Goal: Communication & Community: Answer question/provide support

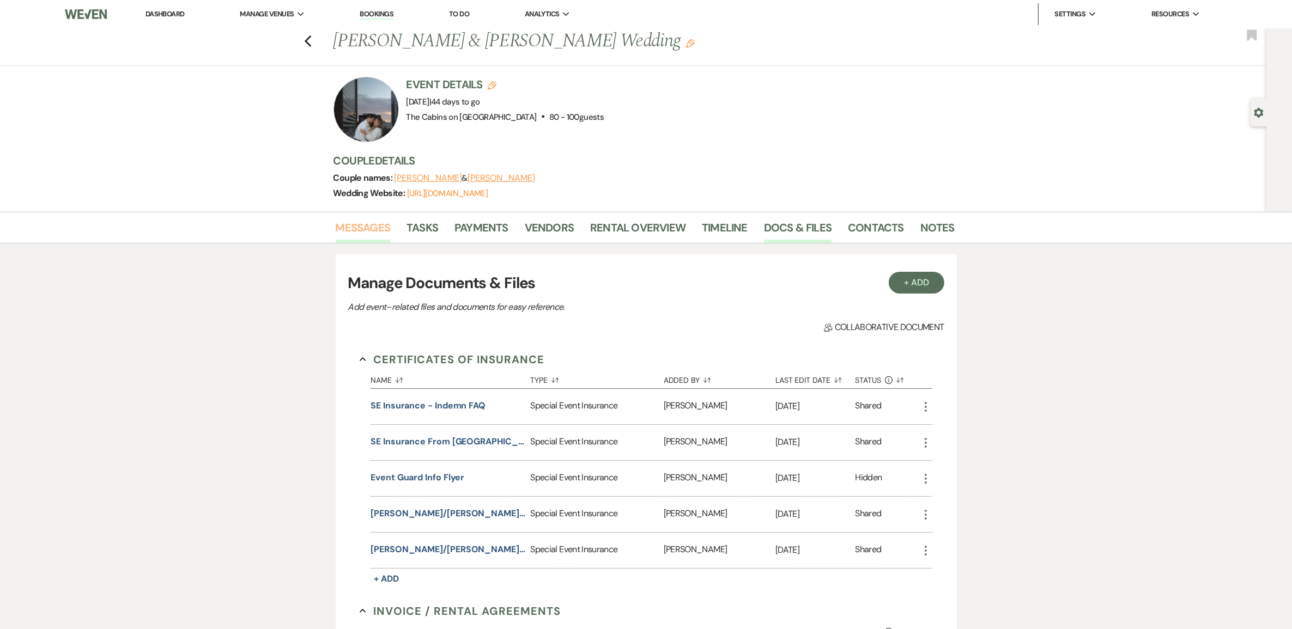
click at [374, 240] on link "Messages" at bounding box center [363, 231] width 55 height 24
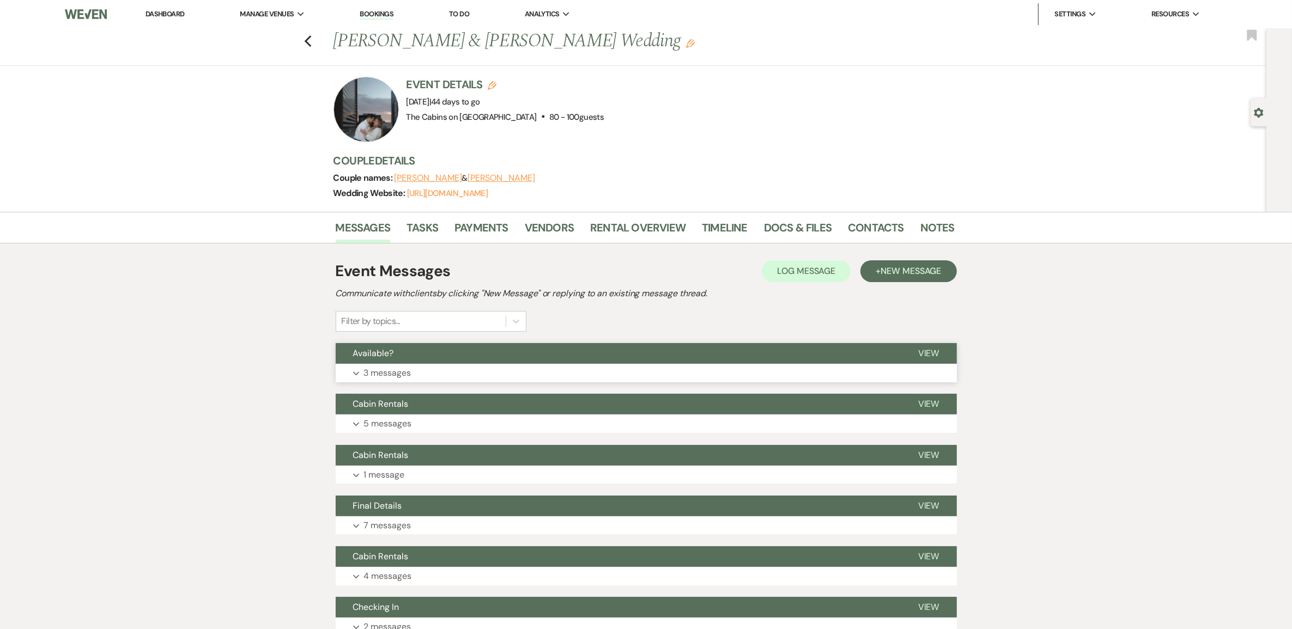
click at [391, 380] on p "3 messages" at bounding box center [387, 373] width 47 height 14
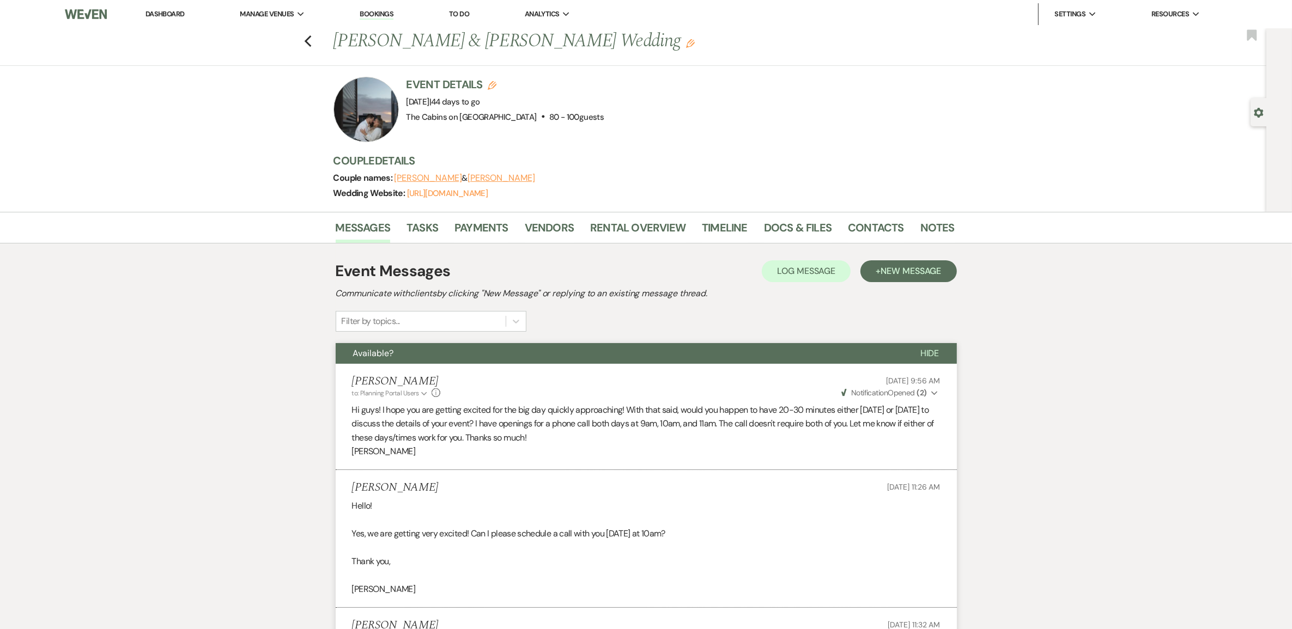
click at [175, 17] on link "Dashboard" at bounding box center [164, 13] width 39 height 9
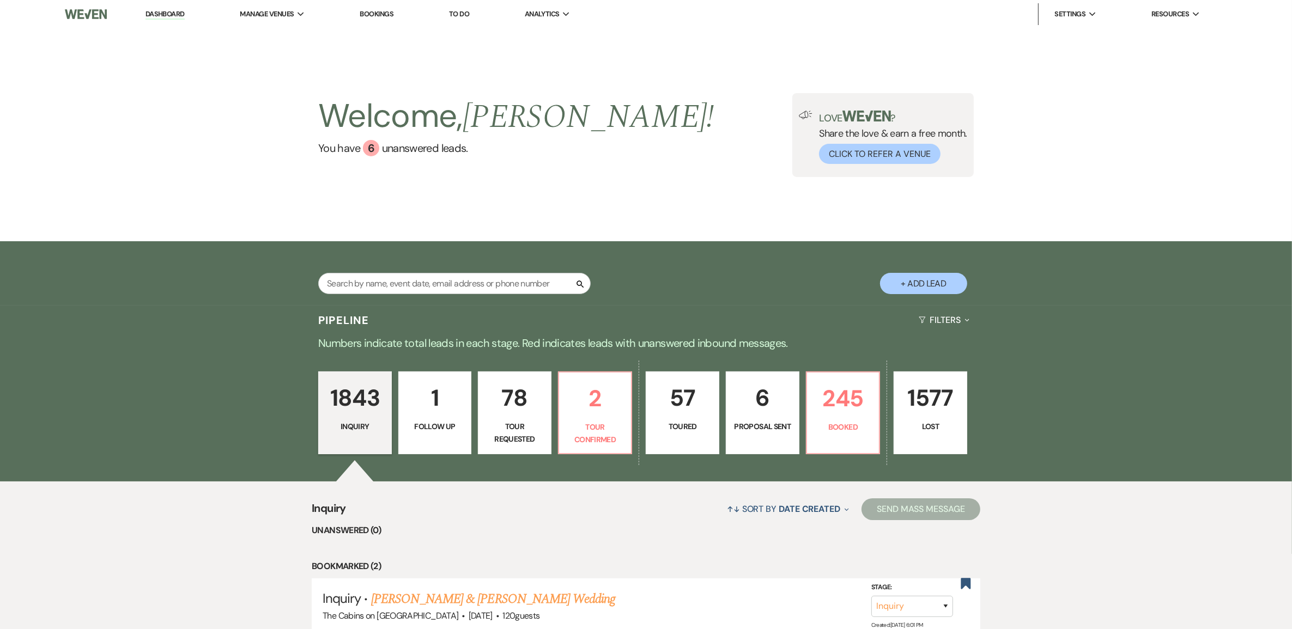
click at [351, 416] on p "1843" at bounding box center [354, 398] width 59 height 37
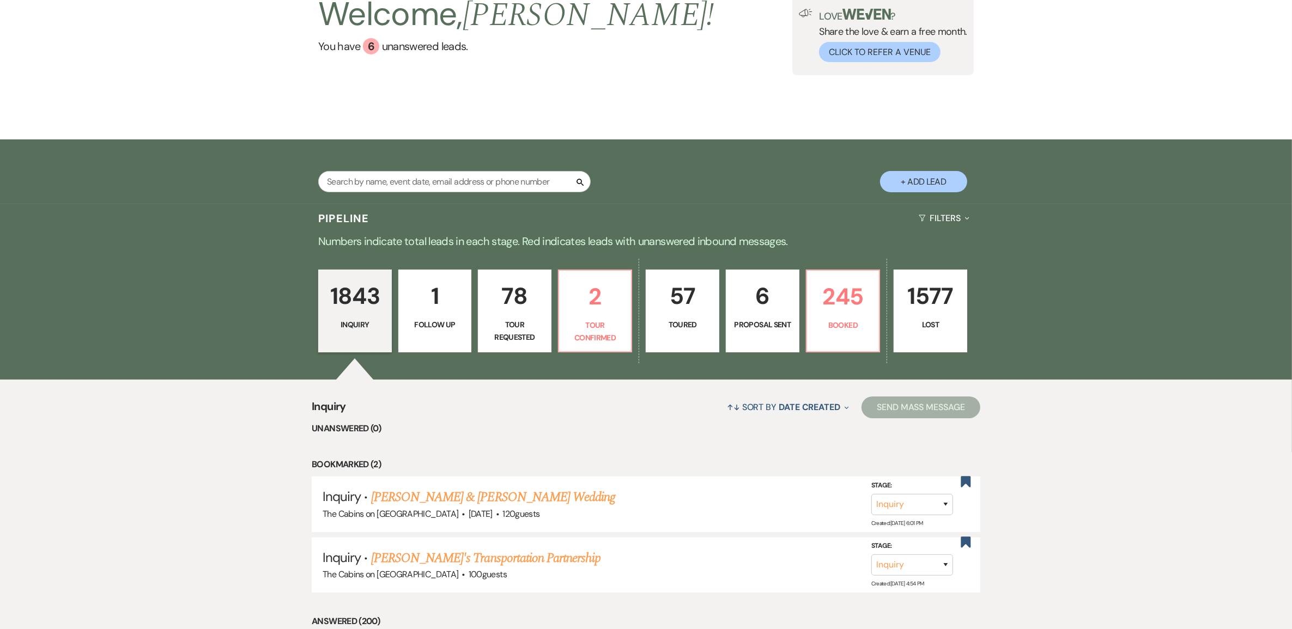
scroll to position [204, 0]
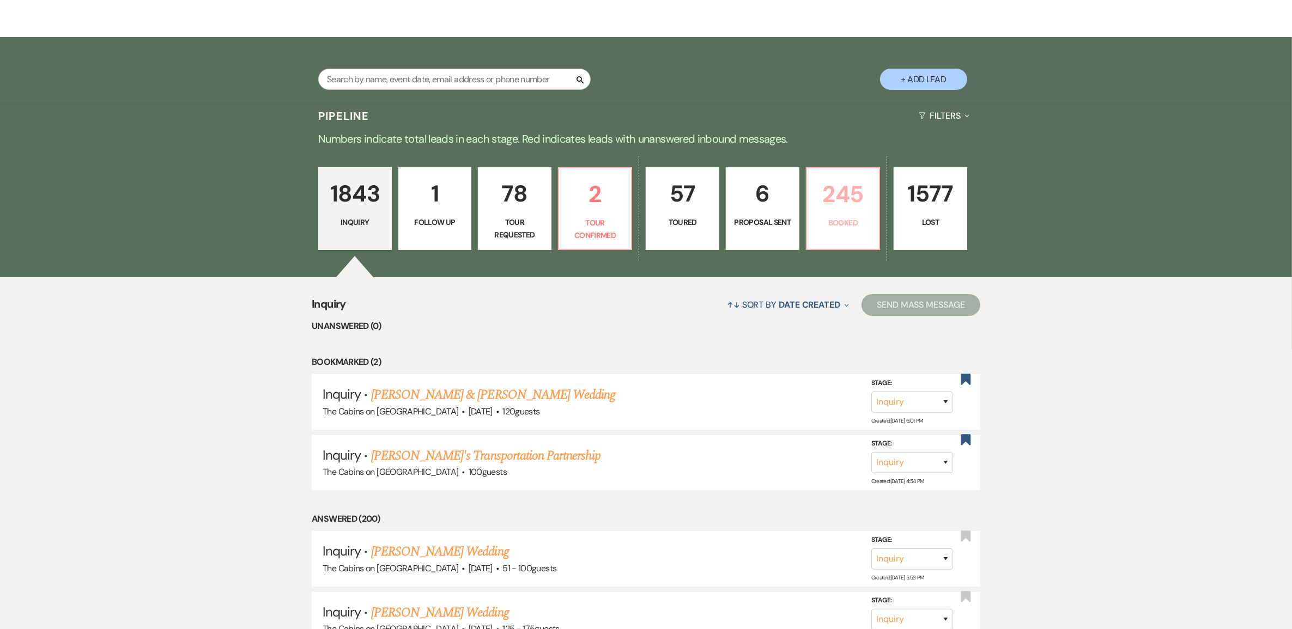
click at [851, 213] on p "245" at bounding box center [843, 194] width 59 height 37
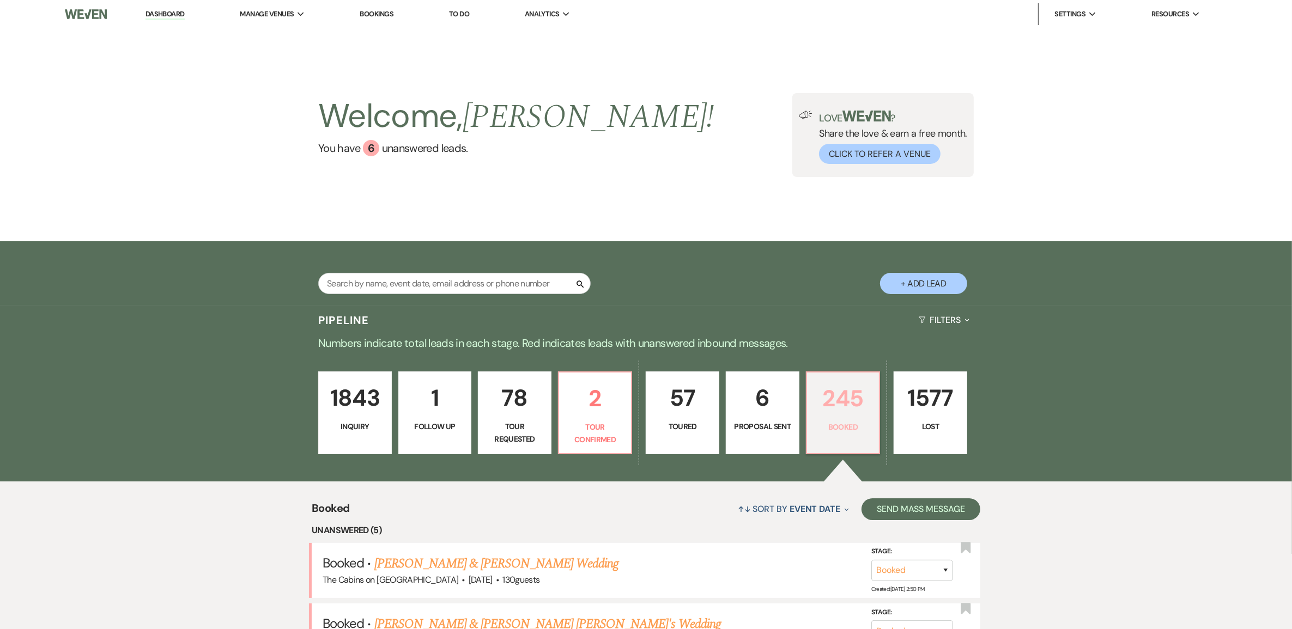
click at [840, 417] on p "245" at bounding box center [843, 398] width 59 height 37
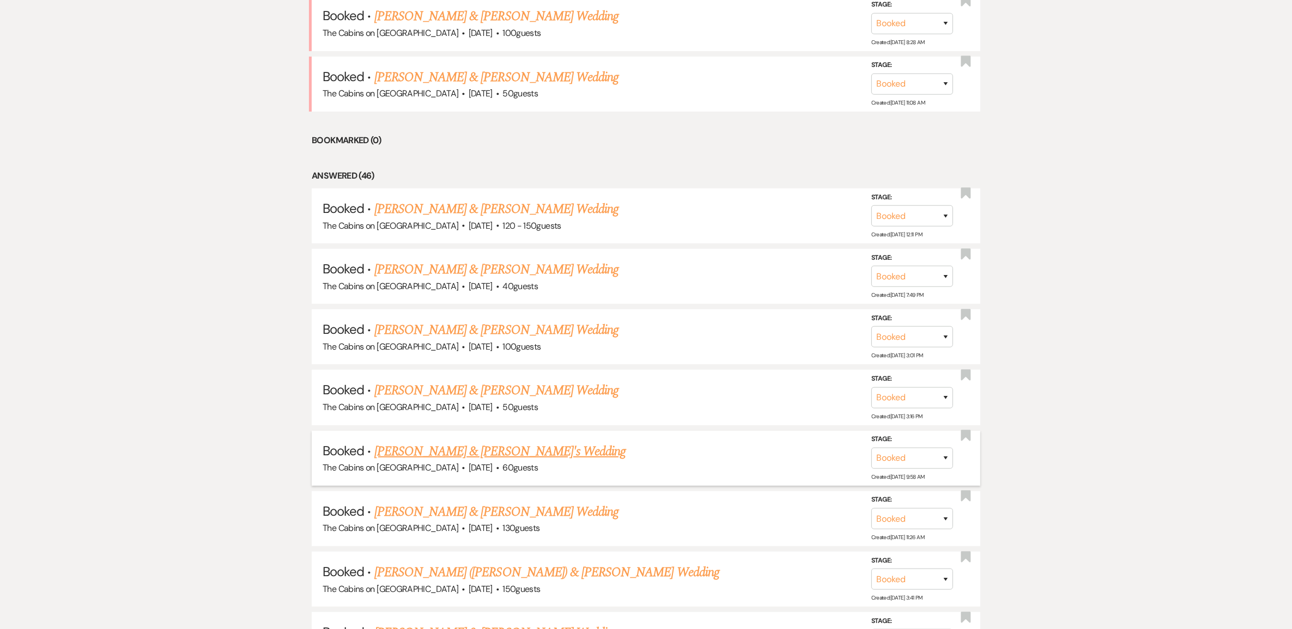
scroll to position [749, 0]
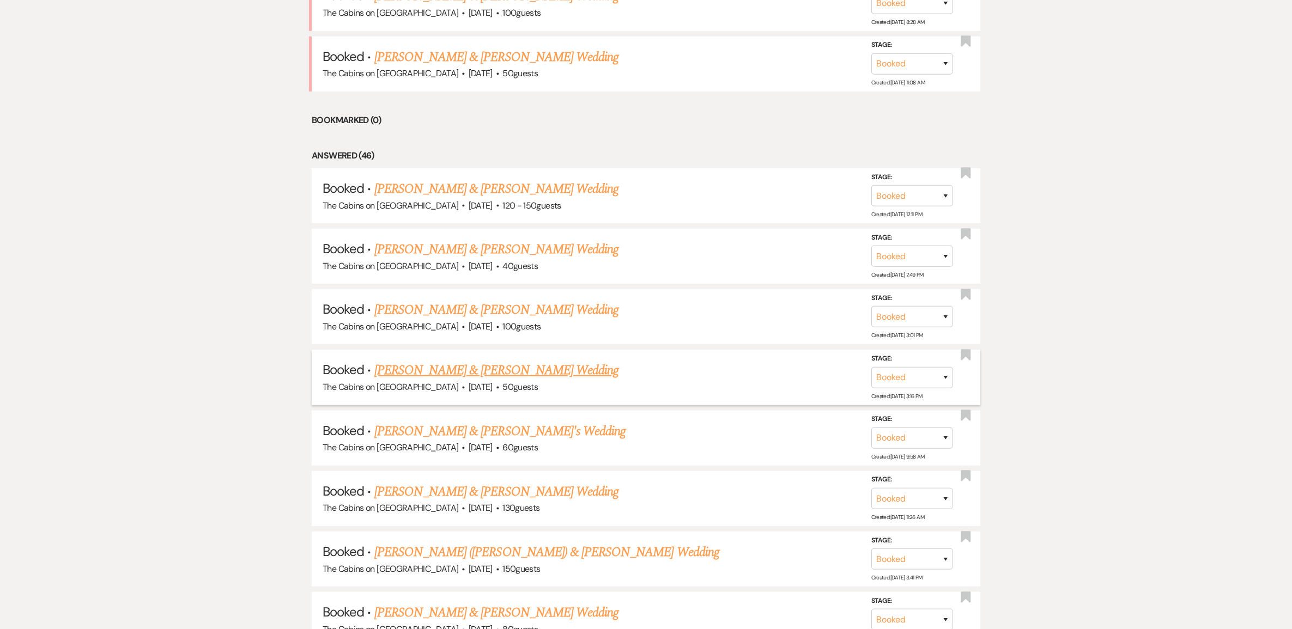
click at [510, 380] on link "[PERSON_NAME] & [PERSON_NAME] Wedding" at bounding box center [496, 371] width 244 height 20
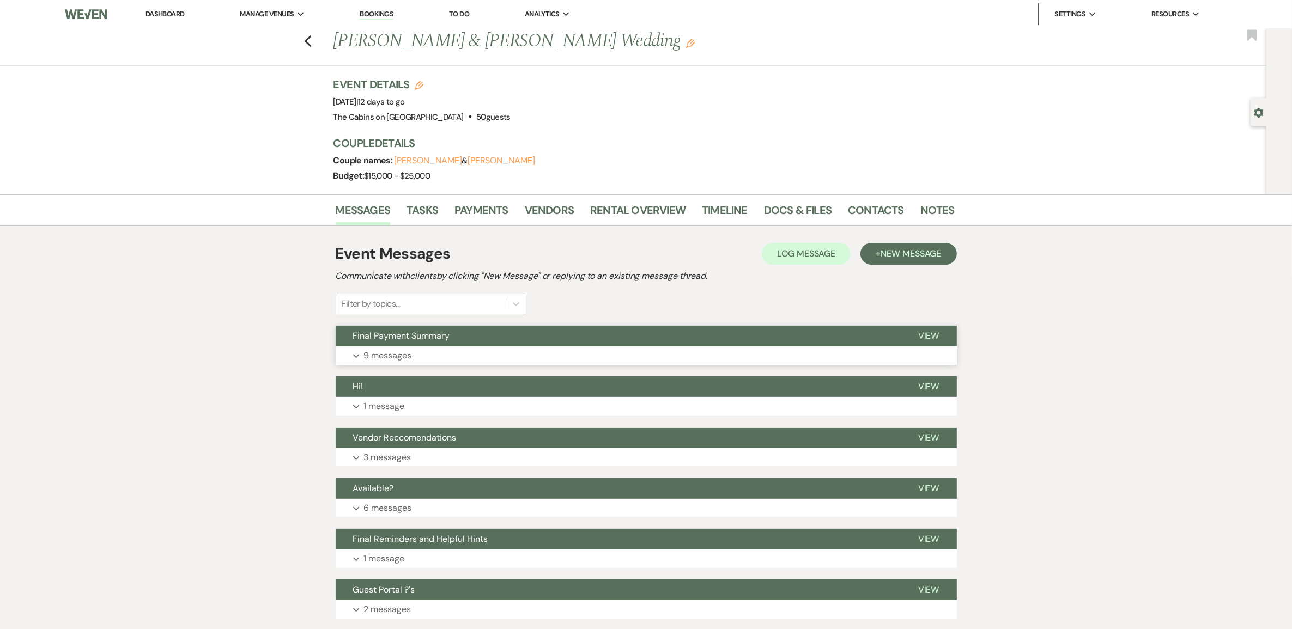
click at [407, 363] on p "9 messages" at bounding box center [388, 356] width 48 height 14
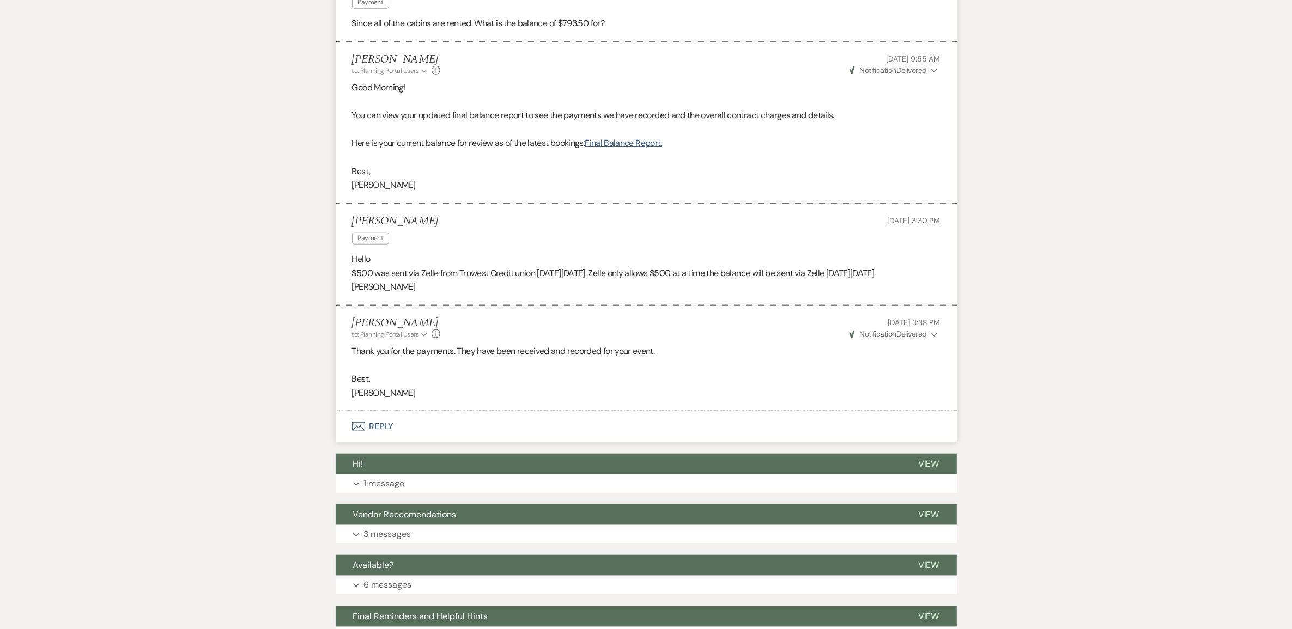
scroll to position [1362, 0]
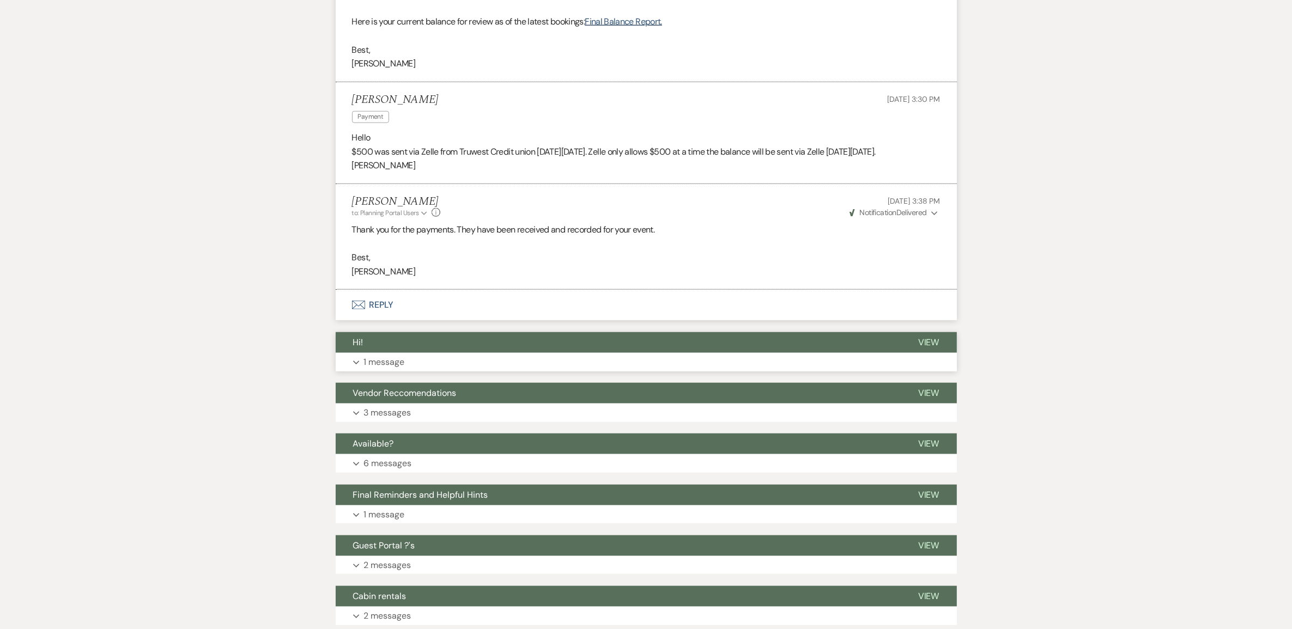
click at [403, 369] on p "1 message" at bounding box center [384, 362] width 41 height 14
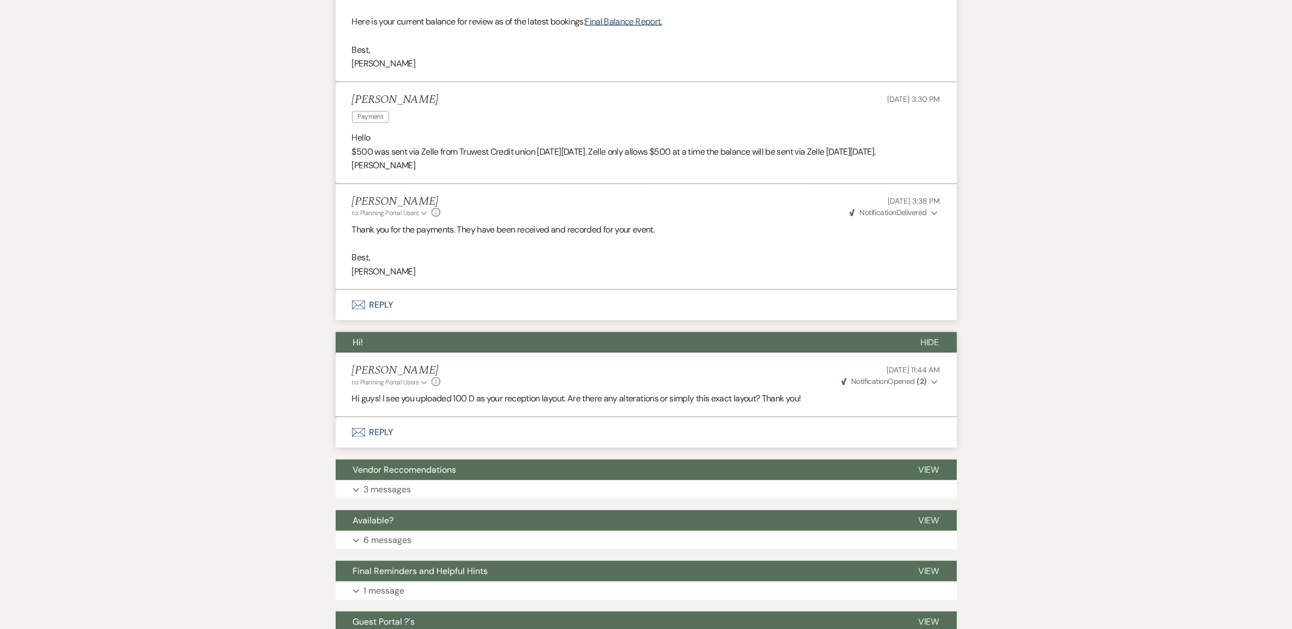
click at [390, 448] on button "Envelope Reply" at bounding box center [646, 432] width 621 height 31
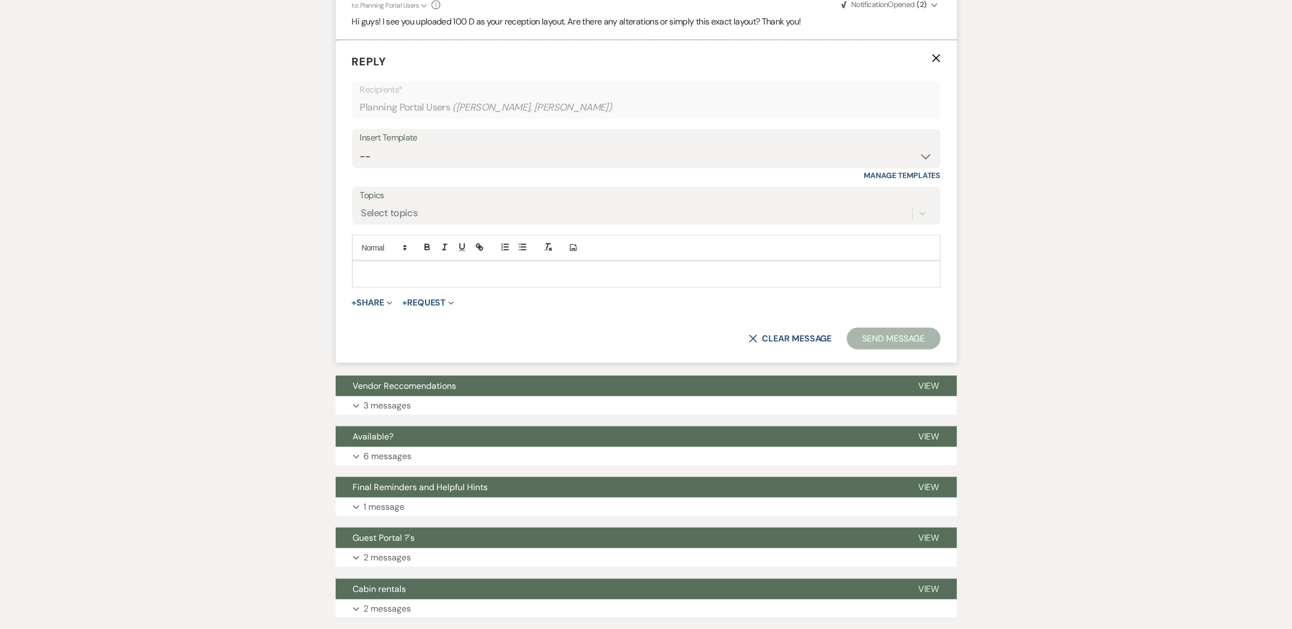
scroll to position [1792, 0]
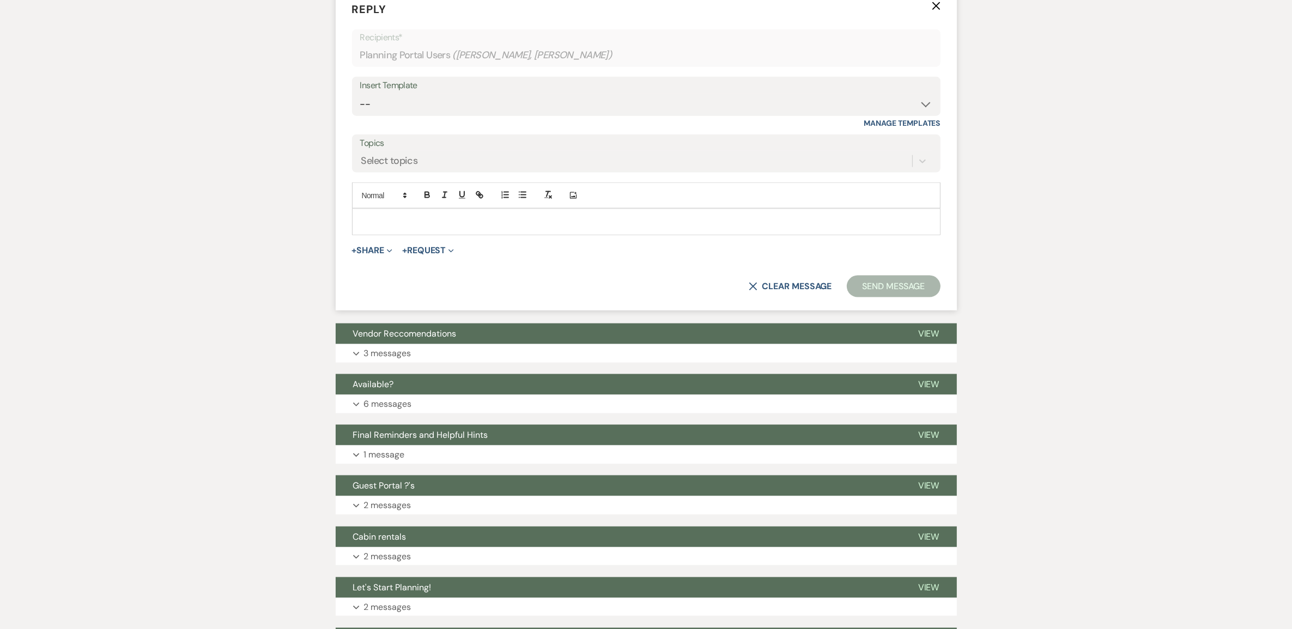
click at [390, 228] on p at bounding box center [646, 222] width 571 height 12
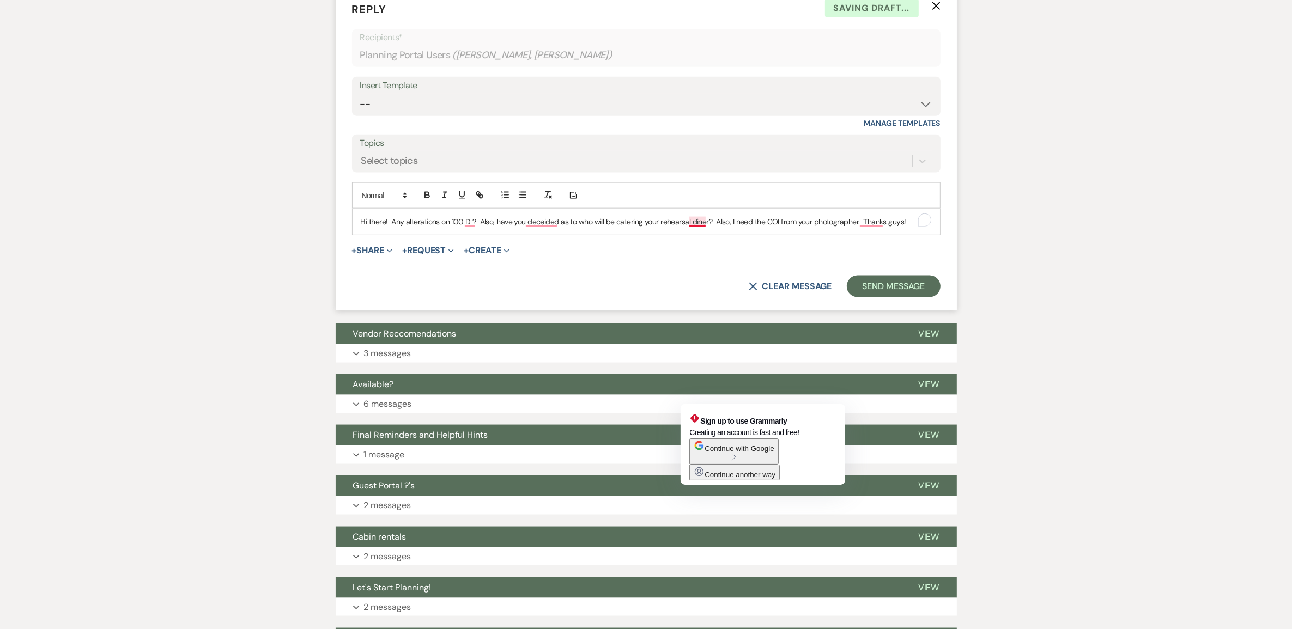
click at [698, 228] on p "Hi there! Any alterations on 100 D ? Also, have you deceided as to who will be …" at bounding box center [646, 222] width 571 height 12
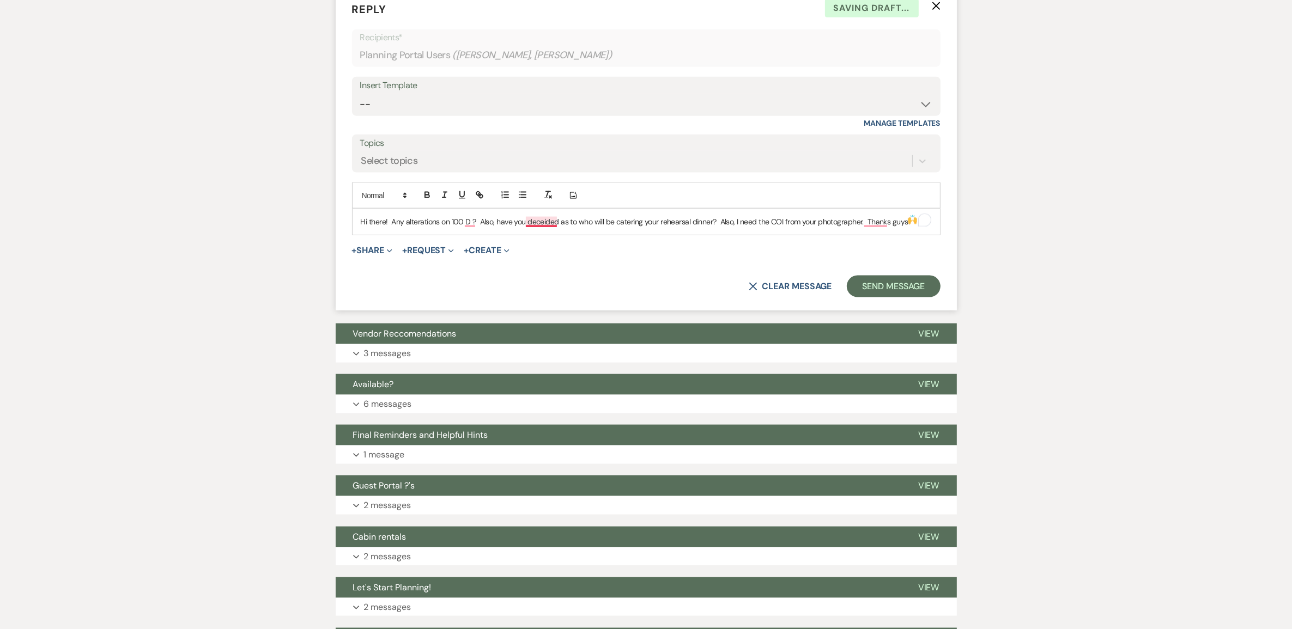
click at [549, 228] on p "Hi there! Any alterations on 100 D ? Also, have you deceided as to who will be …" at bounding box center [646, 222] width 571 height 12
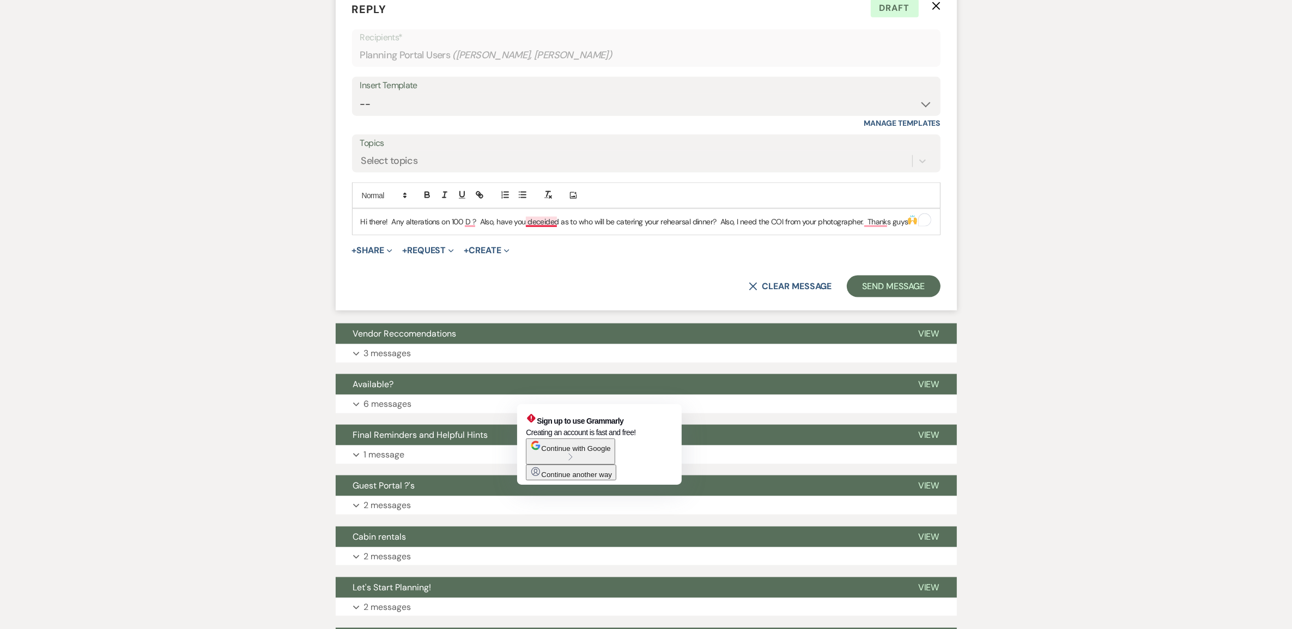
click at [542, 228] on p "Hi there! Any alterations on 100 D ? Also, have you deceided as to who will be …" at bounding box center [646, 222] width 571 height 12
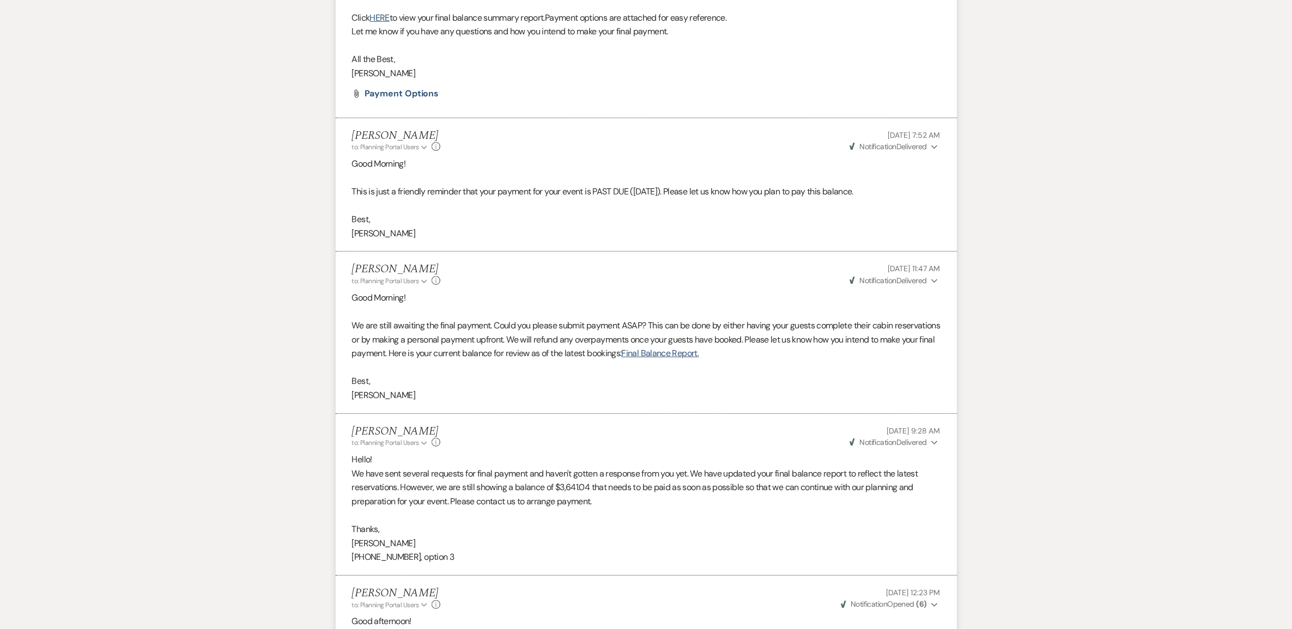
scroll to position [0, 0]
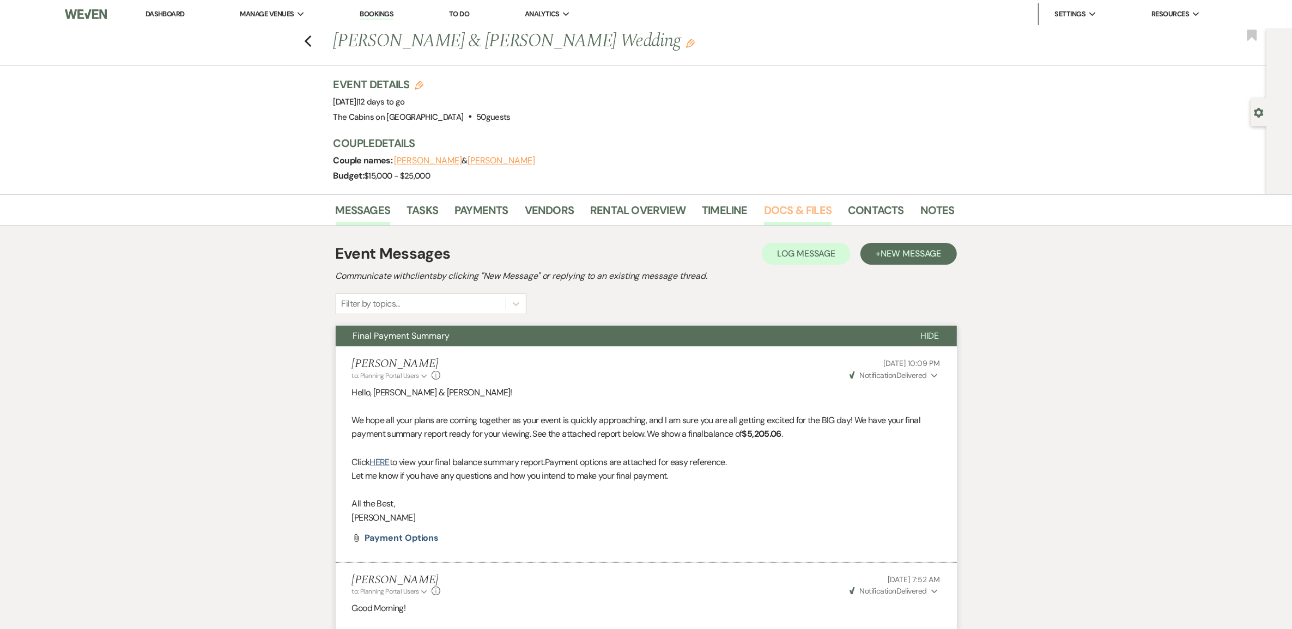
click at [783, 226] on link "Docs & Files" at bounding box center [798, 214] width 68 height 24
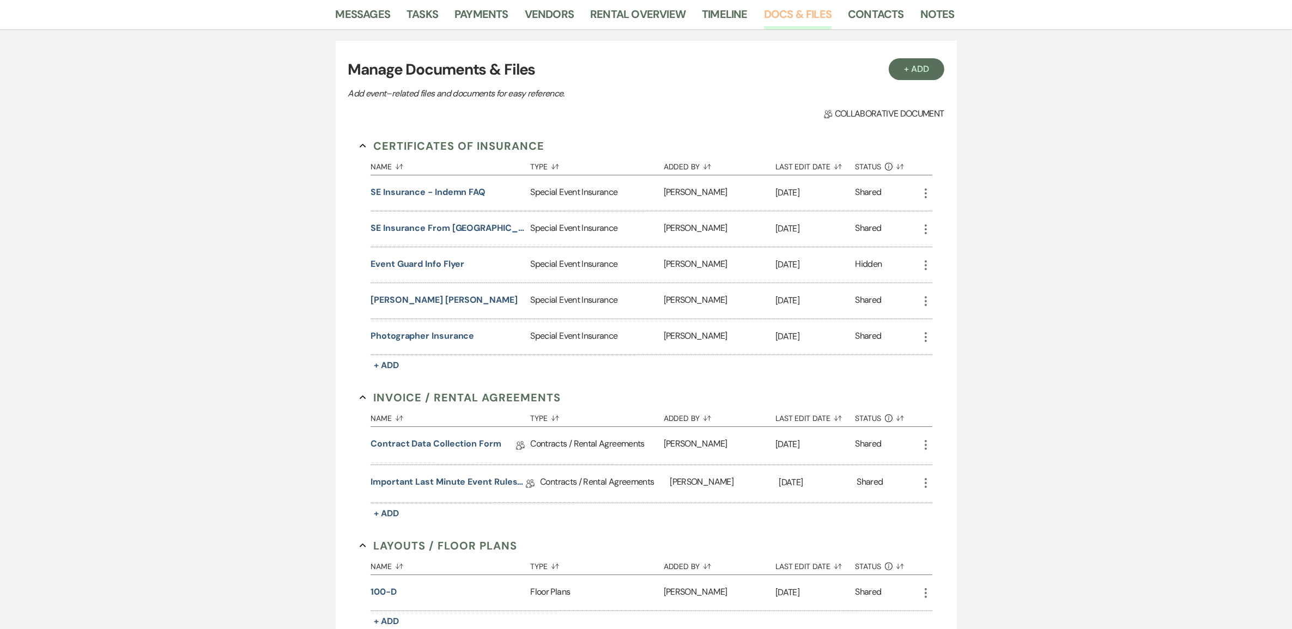
scroll to position [204, 0]
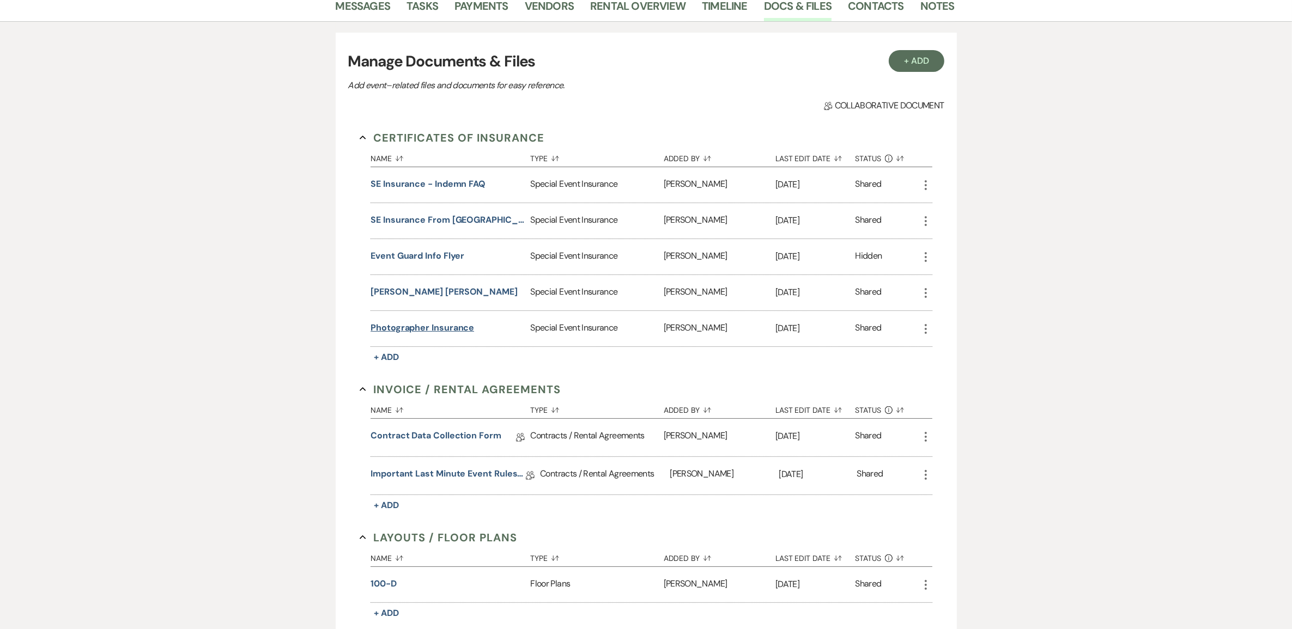
click at [443, 335] on button "Photographer Insurance" at bounding box center [423, 328] width 104 height 13
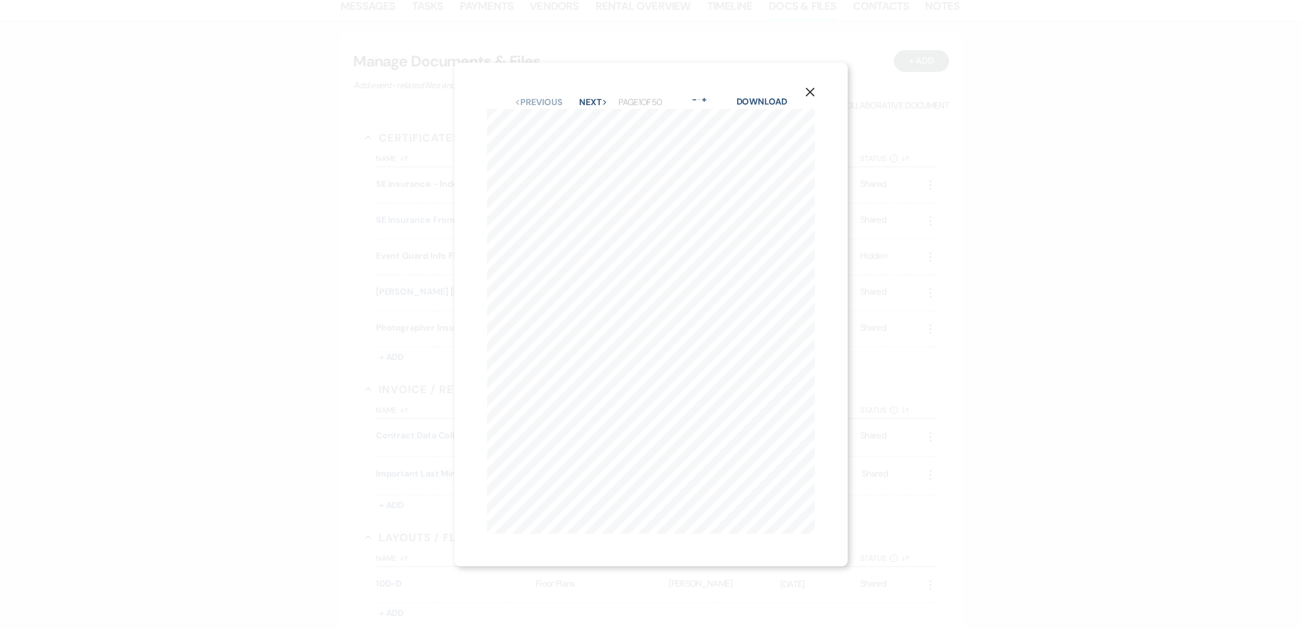
click at [812, 88] on icon "X" at bounding box center [810, 92] width 10 height 10
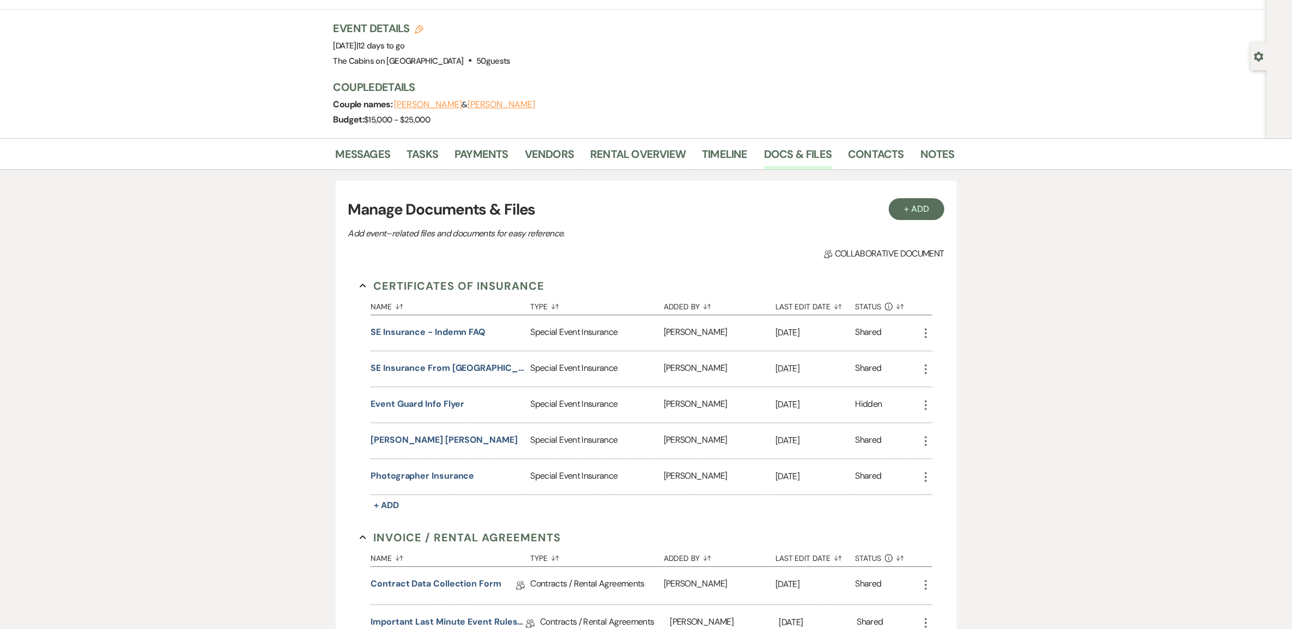
scroll to position [0, 0]
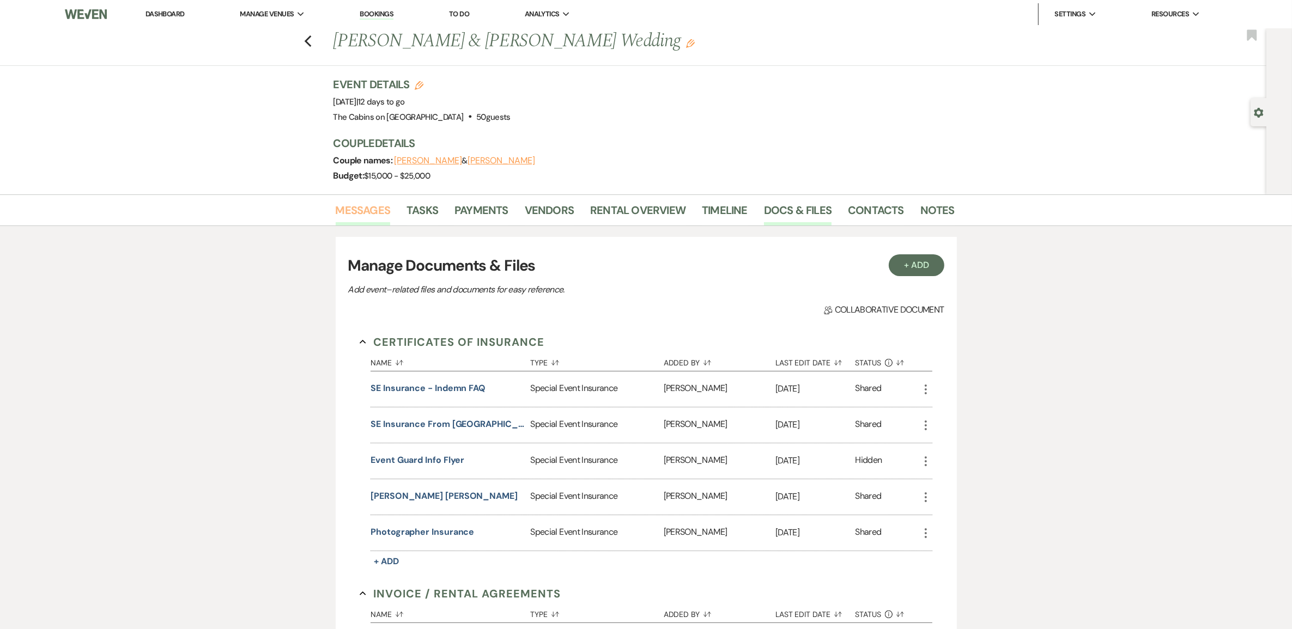
click at [359, 221] on link "Messages" at bounding box center [363, 214] width 55 height 24
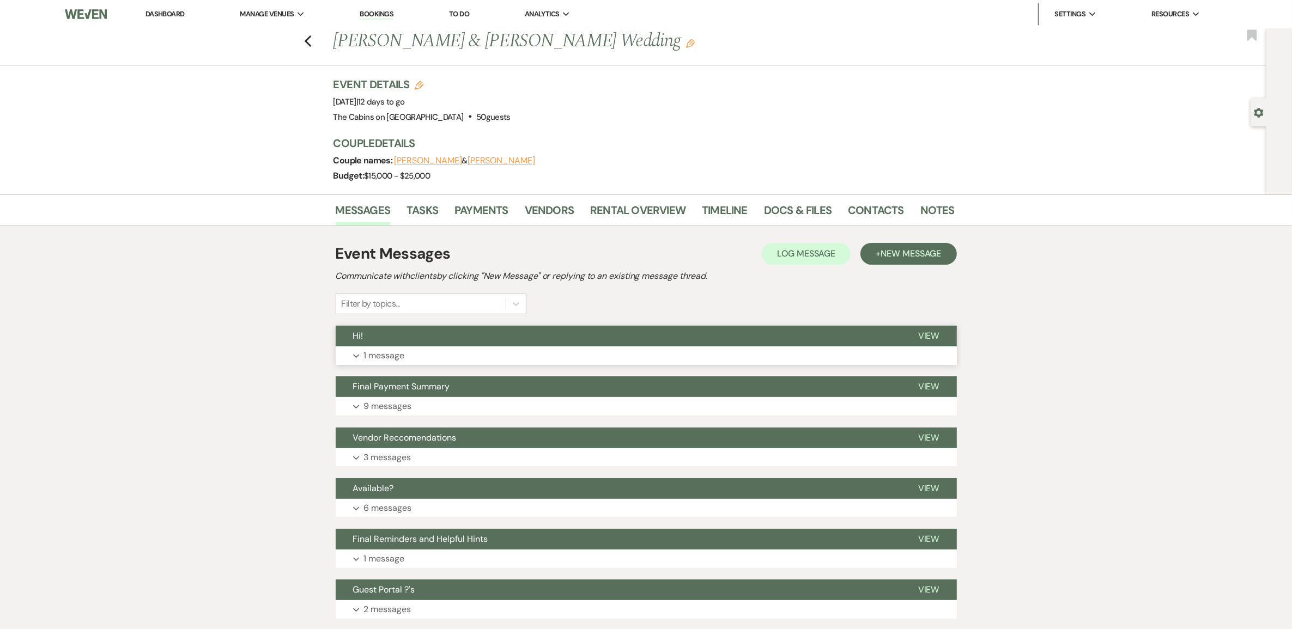
click at [405, 363] on p "1 message" at bounding box center [384, 356] width 41 height 14
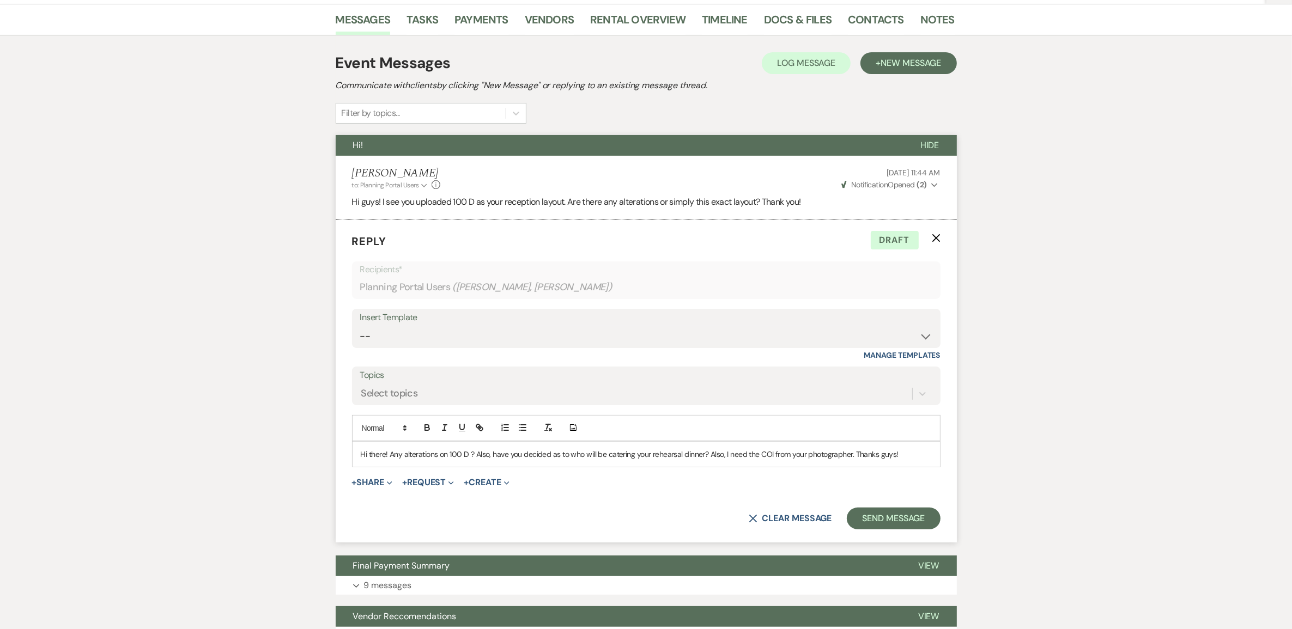
scroll to position [328, 0]
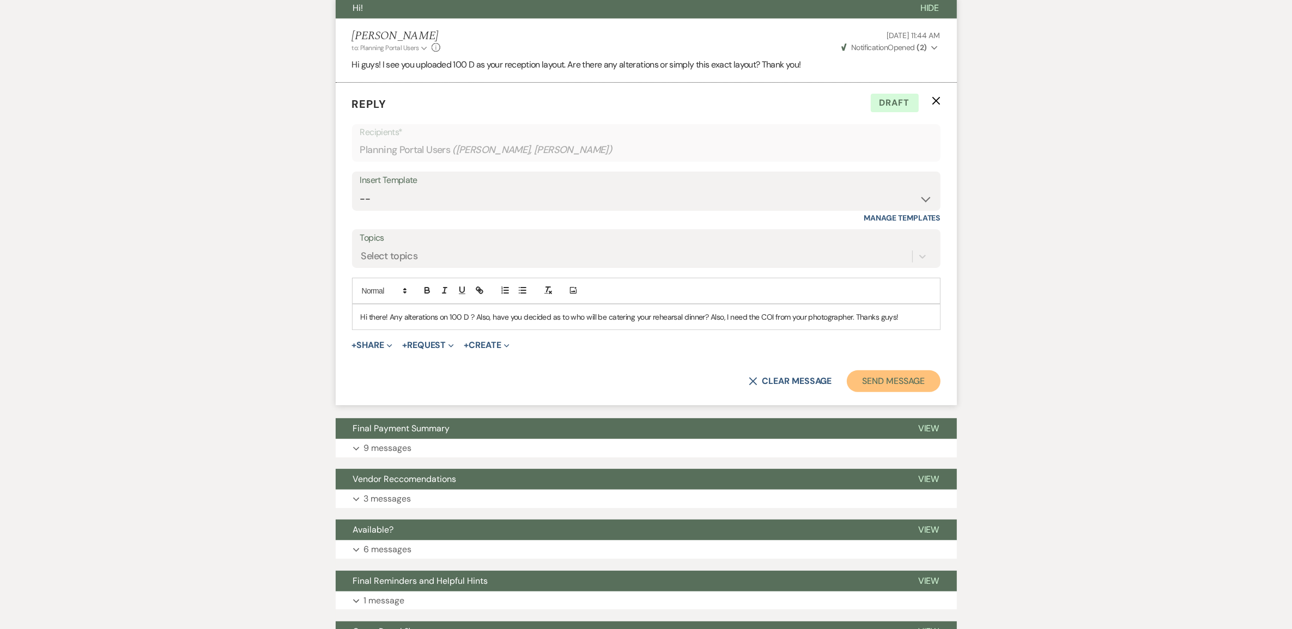
click at [882, 392] on button "Send Message" at bounding box center [893, 382] width 93 height 22
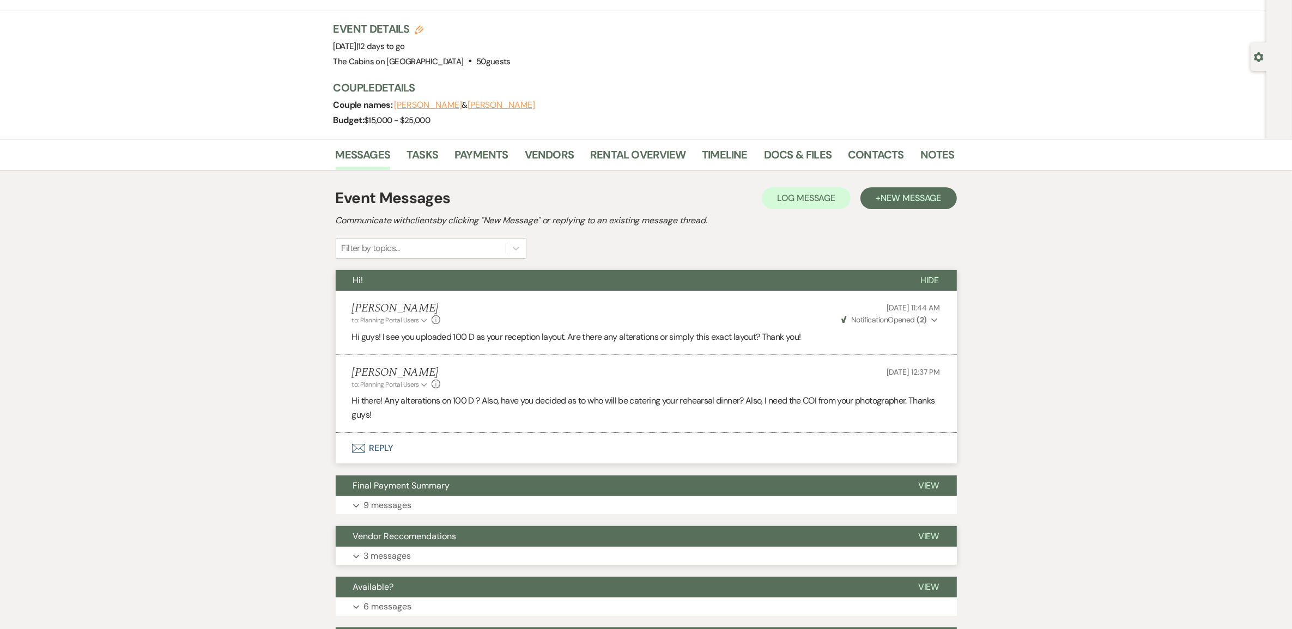
scroll to position [0, 0]
